Goal: Find specific page/section: Find specific page/section

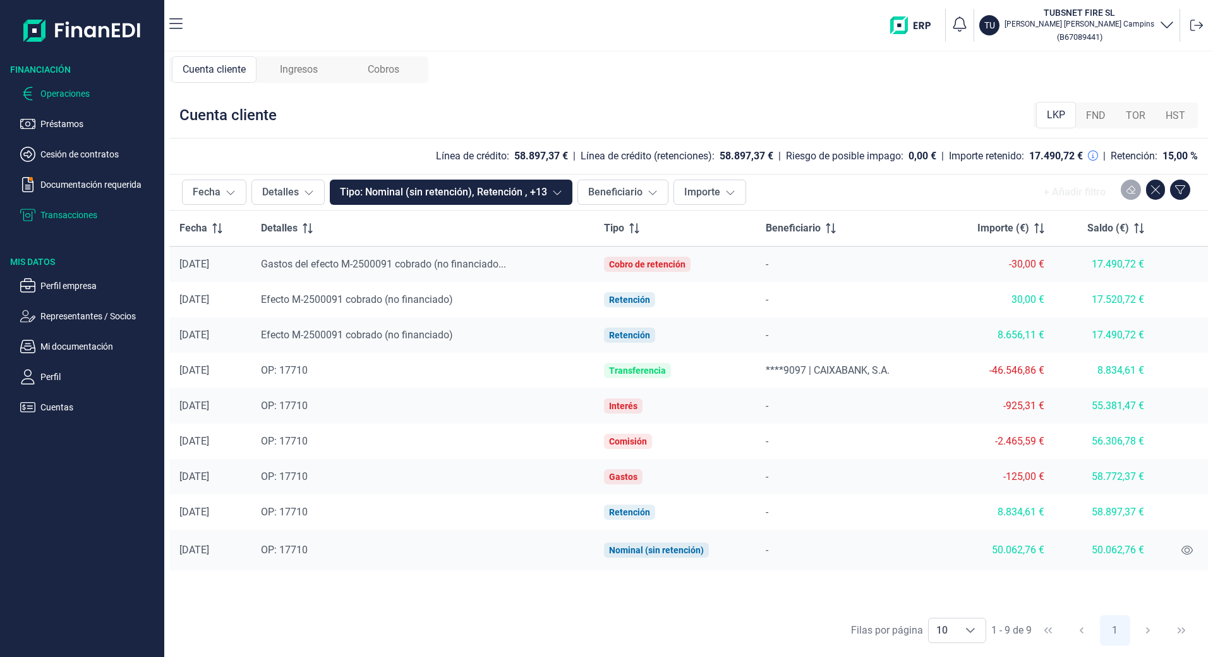
click at [95, 99] on p "Operaciones" at bounding box center [99, 93] width 119 height 15
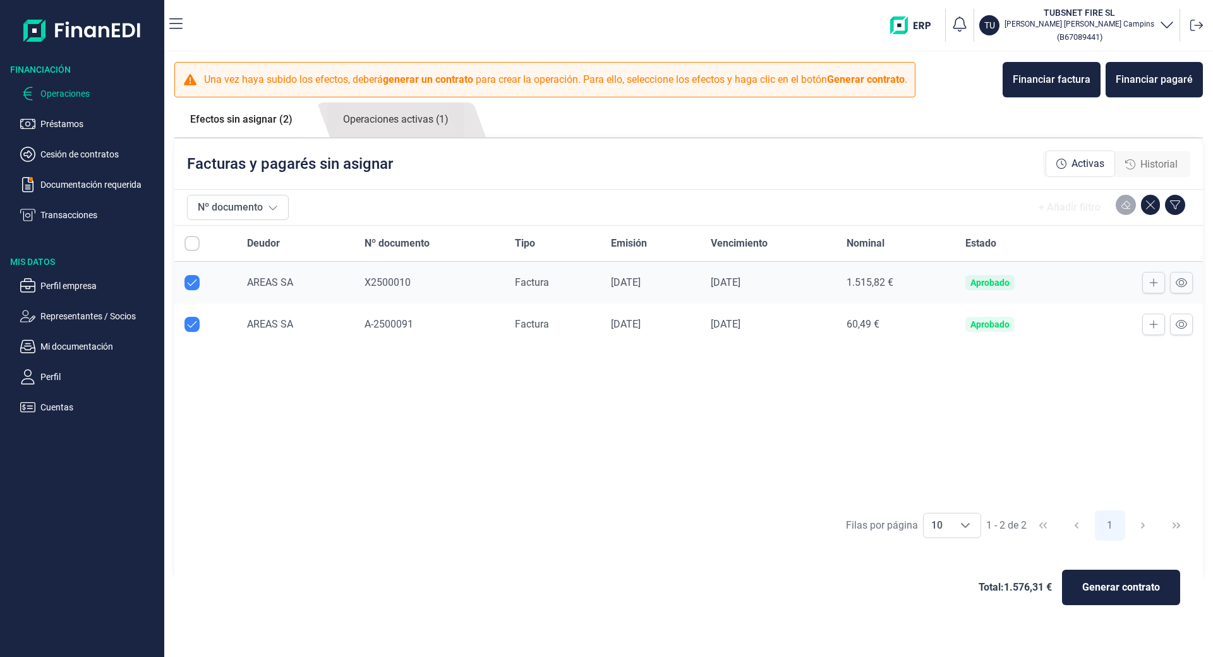
checkbox input "true"
click at [63, 213] on p "Transacciones" at bounding box center [99, 214] width 119 height 15
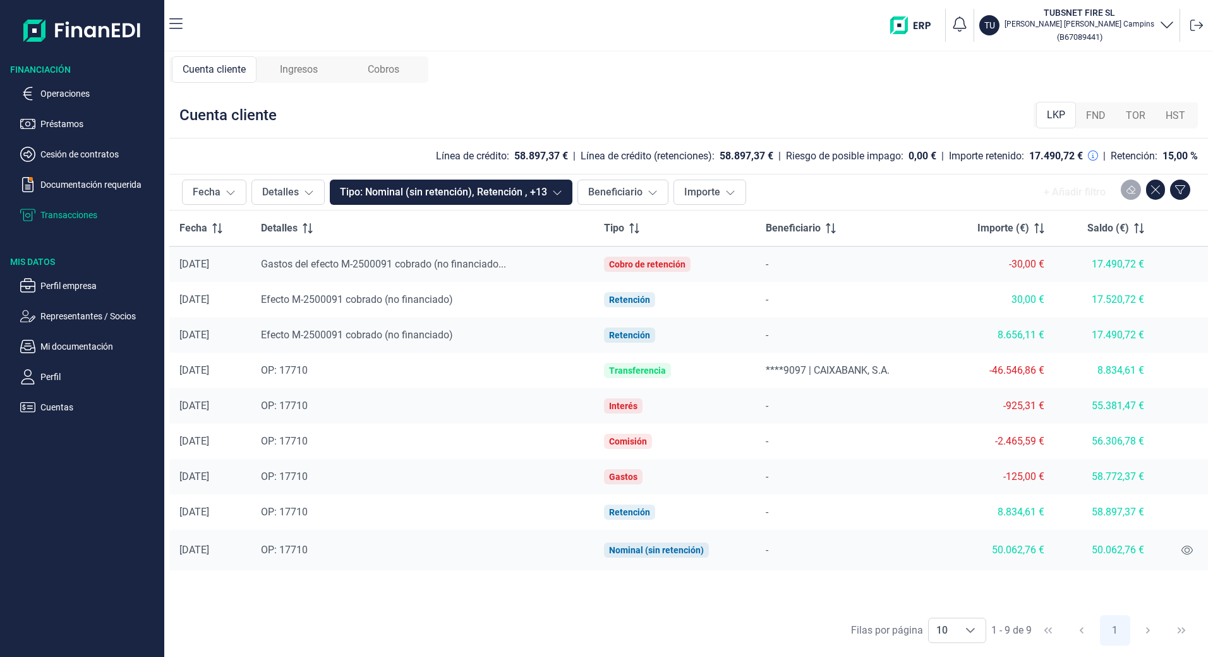
click at [268, 76] on div "Ingresos" at bounding box center [299, 69] width 85 height 27
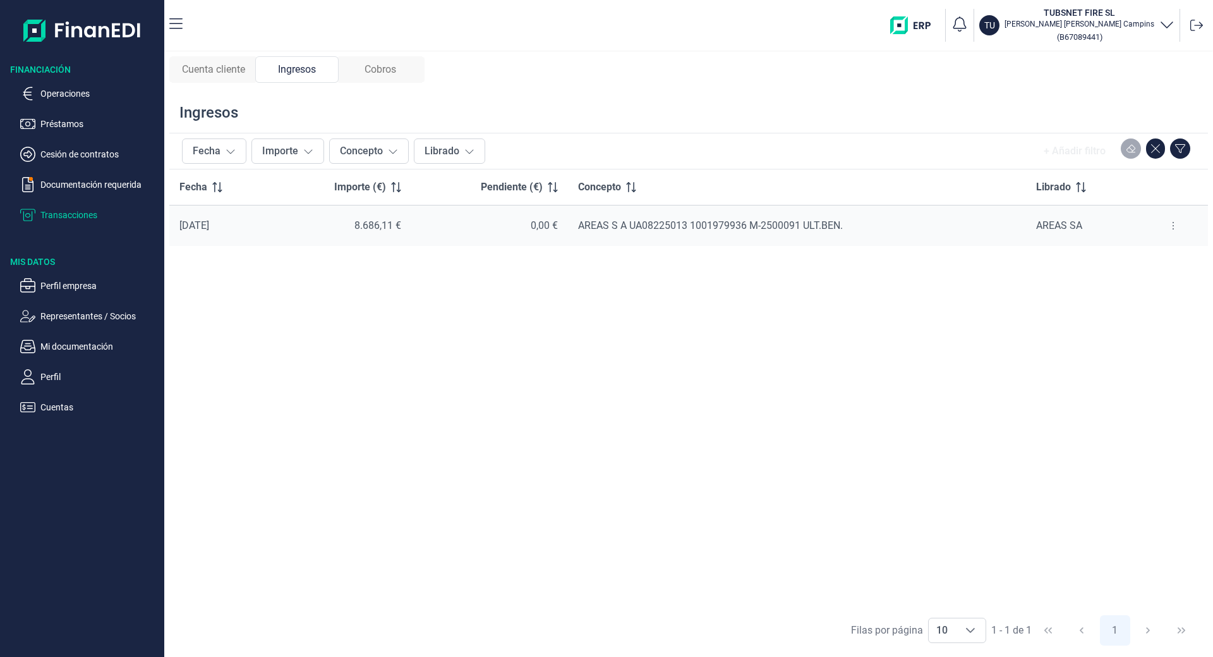
click at [377, 67] on span "Cobros" at bounding box center [381, 69] width 32 height 15
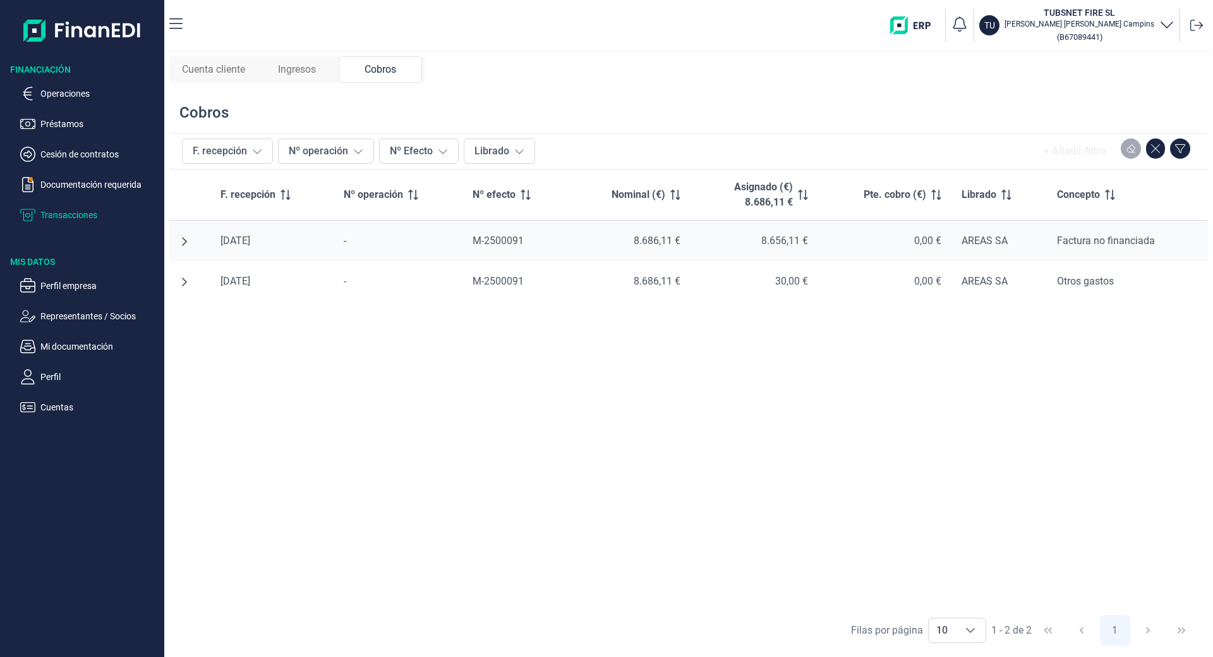
click at [223, 71] on span "Cuenta cliente" at bounding box center [213, 69] width 63 height 15
